Goal: Information Seeking & Learning: Learn about a topic

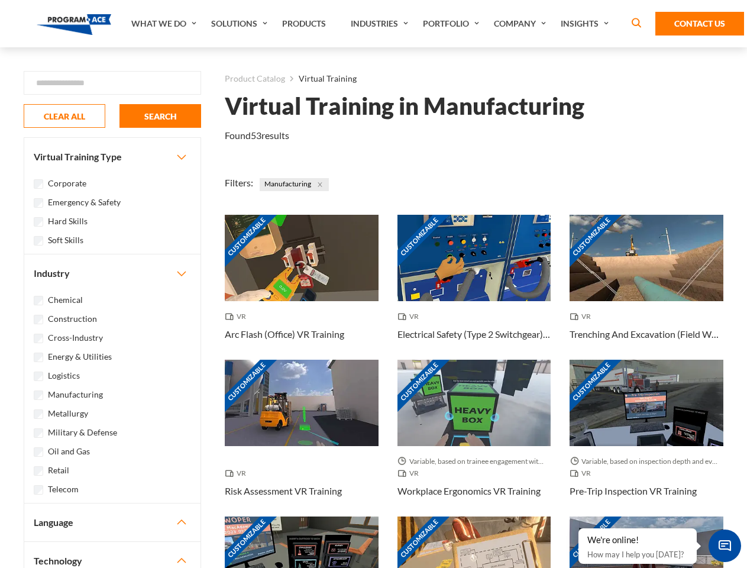
click at [165, 24] on link "What We Do" at bounding box center [165, 23] width 80 height 47
click at [241, 24] on link "Solutions" at bounding box center [240, 23] width 71 height 47
click at [381, 24] on link "Industries" at bounding box center [381, 23] width 72 height 47
click at [522, 24] on link "Company" at bounding box center [521, 23] width 67 height 47
click at [586, 24] on link "Insights" at bounding box center [586, 23] width 63 height 47
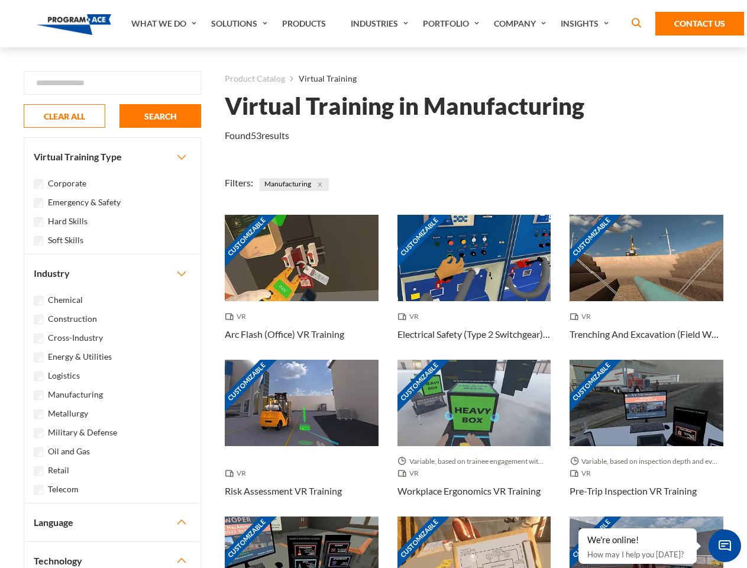
click at [0, 0] on div "Blog White Papers News" at bounding box center [0, 0] width 0 height 0
click at [0, 0] on strong "How Virtual Learning Can Enhance Workforce Productivity: A Guide for L&D Manage…" at bounding box center [0, 0] width 0 height 0
click at [724, 545] on span "Minimize live chat window" at bounding box center [724, 545] width 43 height 43
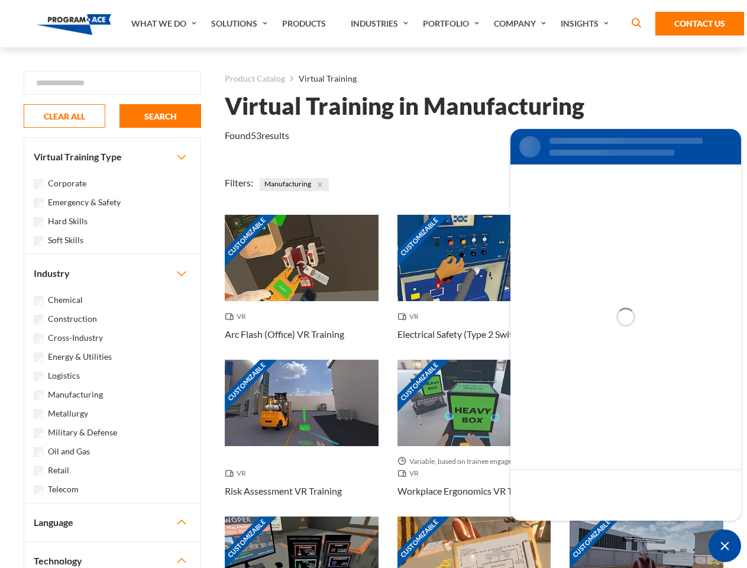
click at [579, 529] on div "Customizable" at bounding box center [646, 559] width 154 height 86
